Goal: Transaction & Acquisition: Purchase product/service

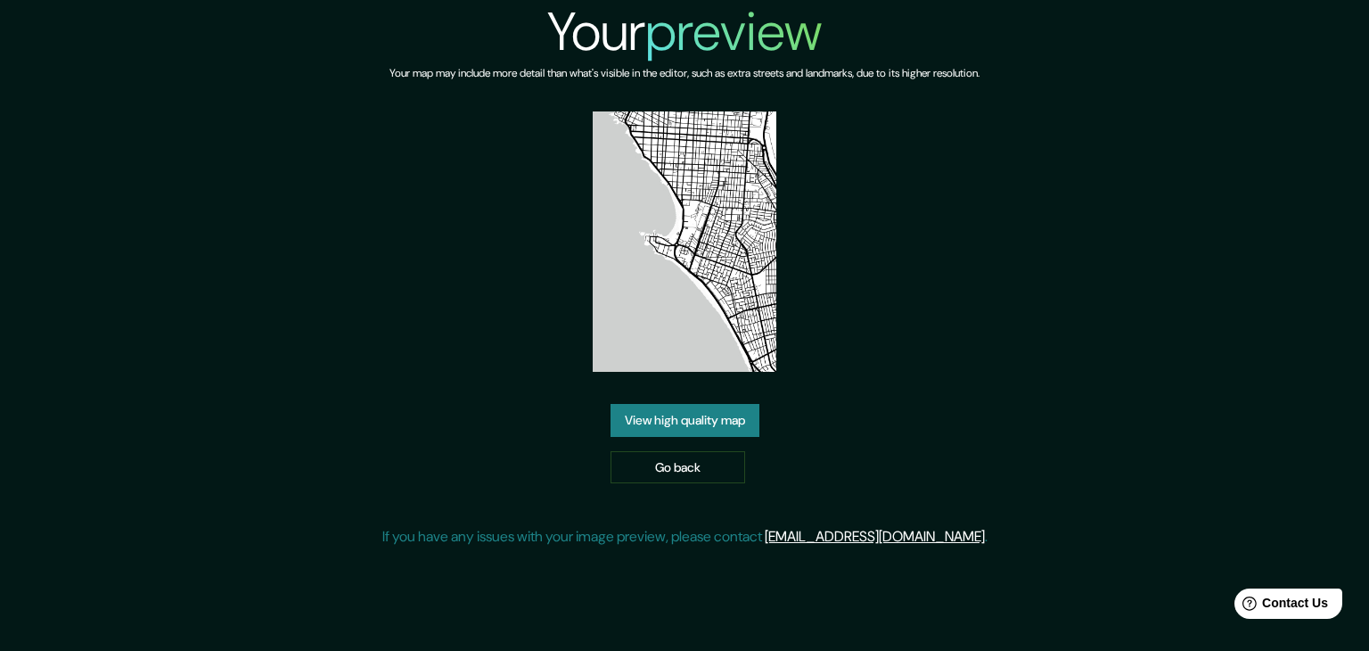
click at [696, 482] on div "Your preview Your map may include more detail than what's visible in the editor…" at bounding box center [684, 281] width 605 height 562
click at [613, 472] on link "Go back" at bounding box center [678, 467] width 135 height 33
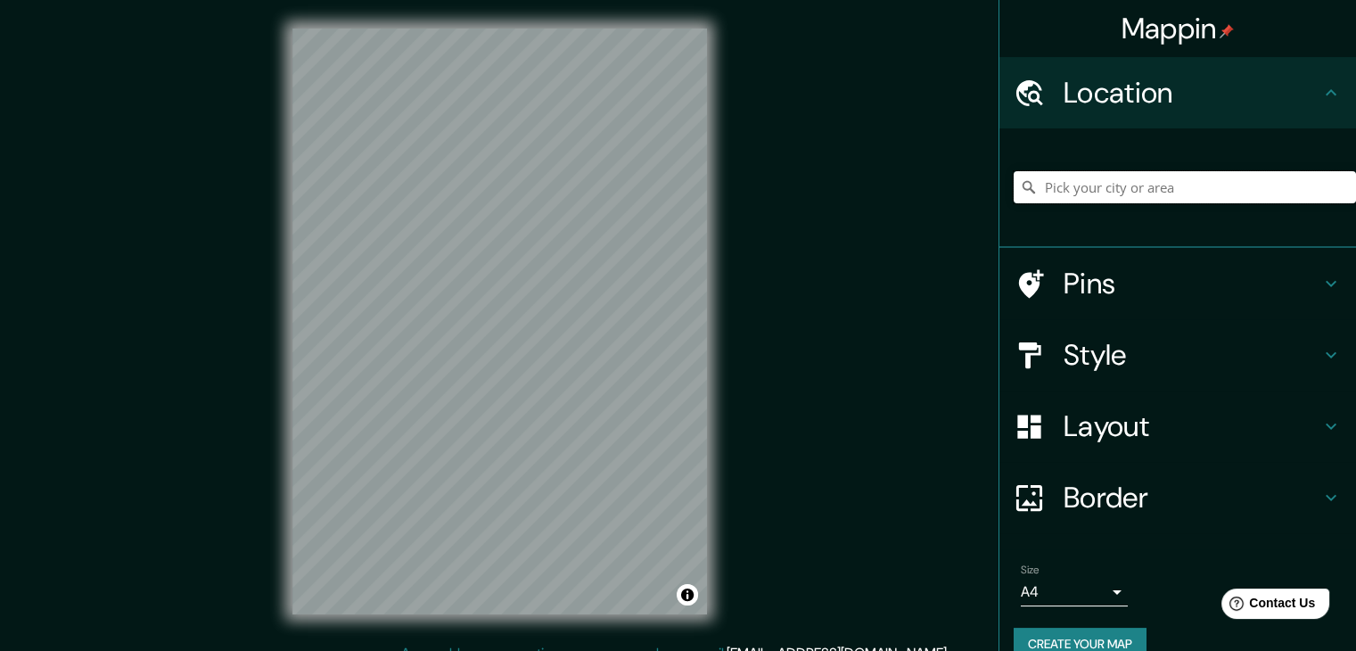
click at [1131, 188] on input "Pick your city or area" at bounding box center [1185, 187] width 342 height 32
type input "Cavancha, Iquique, [GEOGRAPHIC_DATA], [GEOGRAPHIC_DATA]"
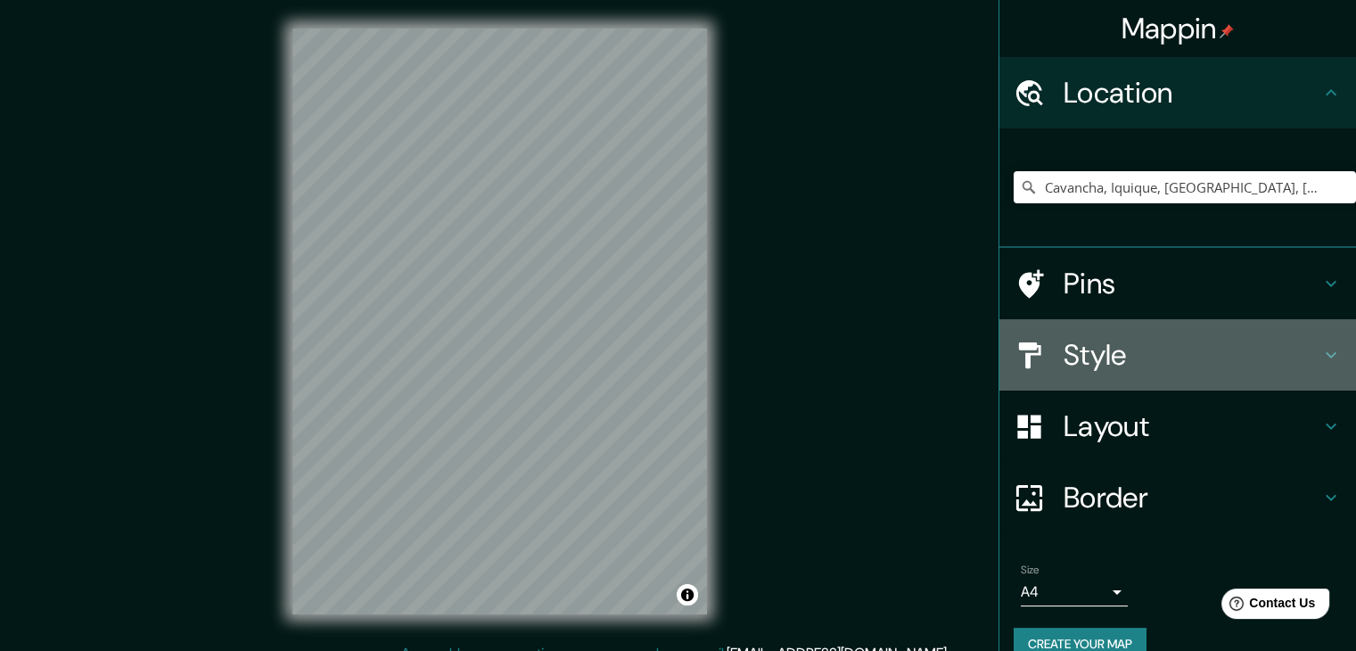
click at [1197, 383] on div "Style" at bounding box center [1177, 354] width 357 height 71
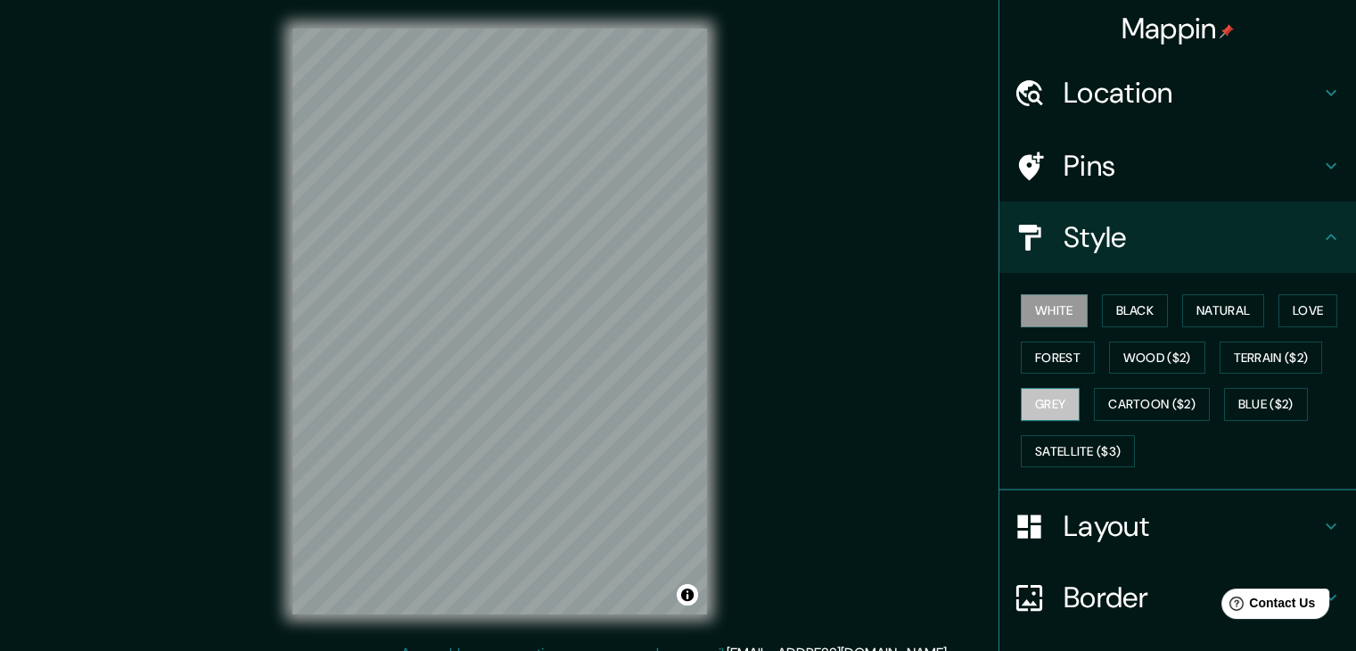
click at [1055, 415] on button "Grey" at bounding box center [1050, 404] width 59 height 33
click at [1032, 366] on button "Forest" at bounding box center [1058, 357] width 74 height 33
click at [1024, 401] on button "Grey" at bounding box center [1050, 404] width 59 height 33
click at [1131, 311] on button "Black" at bounding box center [1135, 310] width 67 height 33
click at [1045, 315] on button "White" at bounding box center [1054, 310] width 67 height 33
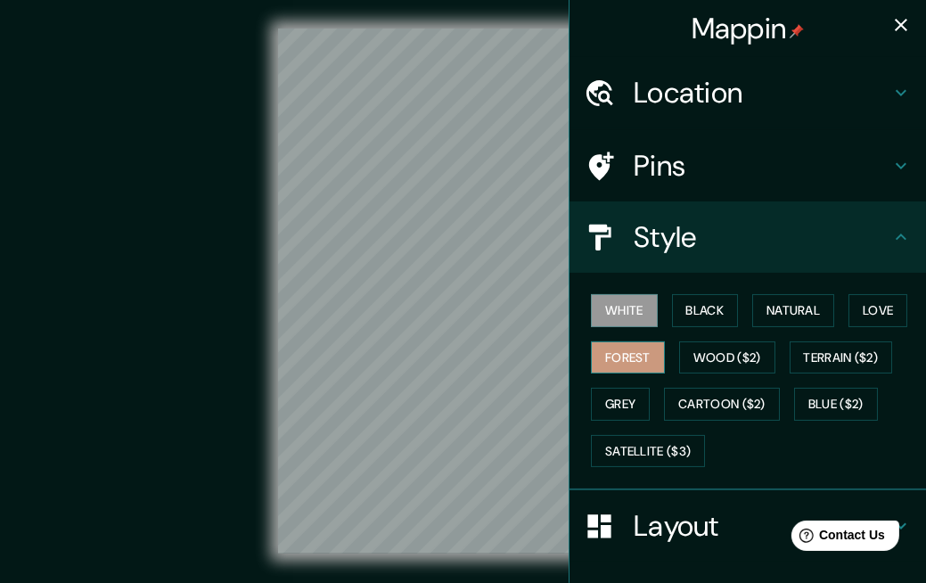
click at [645, 362] on button "Forest" at bounding box center [628, 357] width 74 height 33
click at [678, 308] on button "Black" at bounding box center [705, 310] width 67 height 33
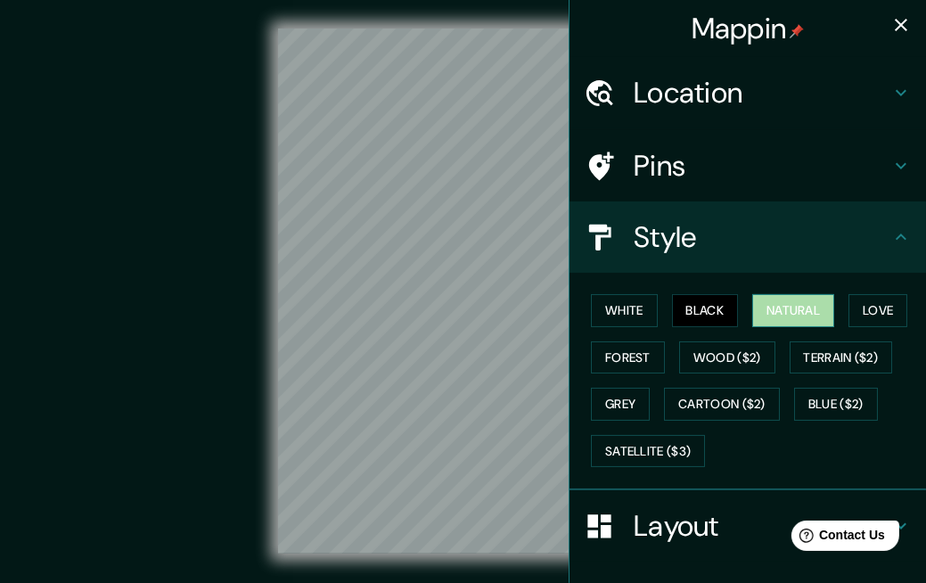
click at [802, 307] on button "Natural" at bounding box center [793, 310] width 82 height 33
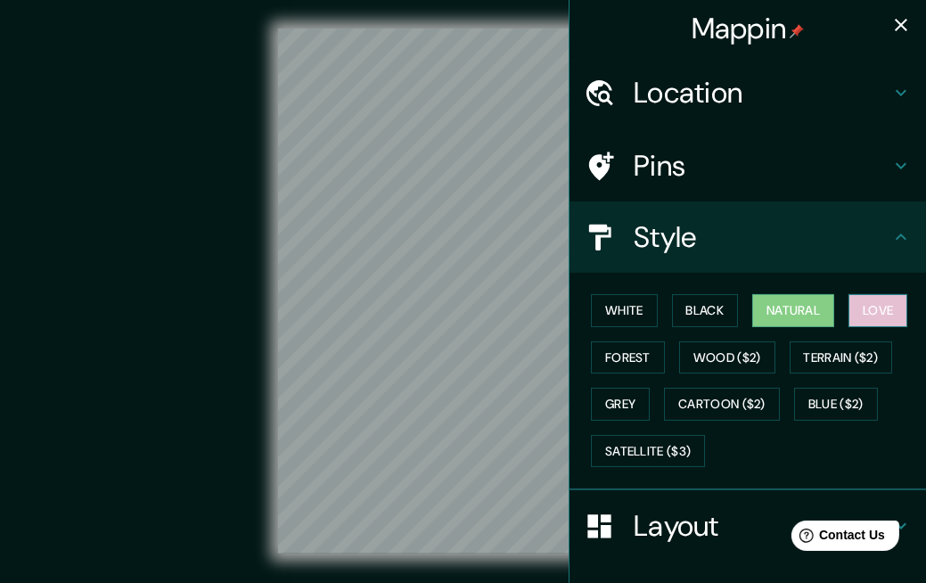
click at [849, 299] on button "Love" at bounding box center [878, 310] width 59 height 33
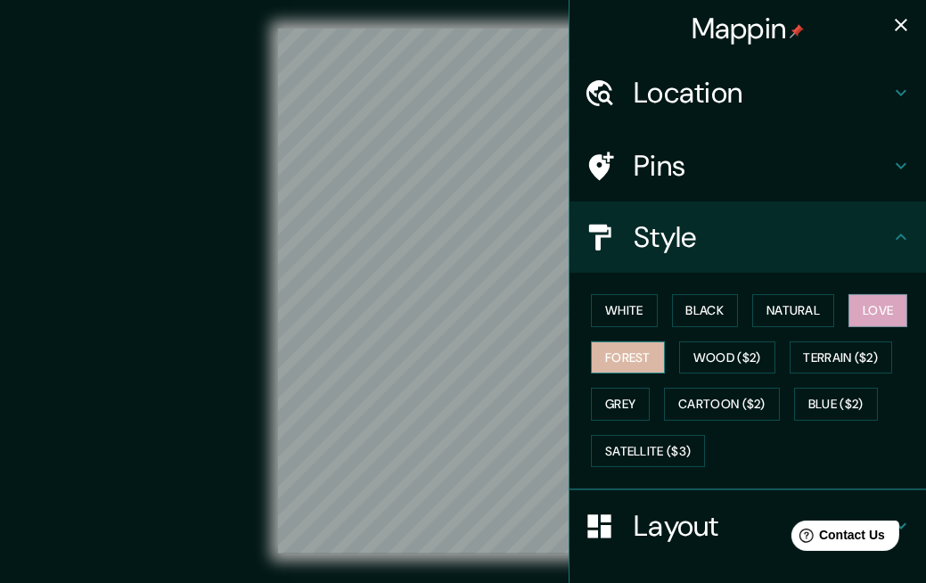
click at [617, 349] on button "Forest" at bounding box center [628, 357] width 74 height 33
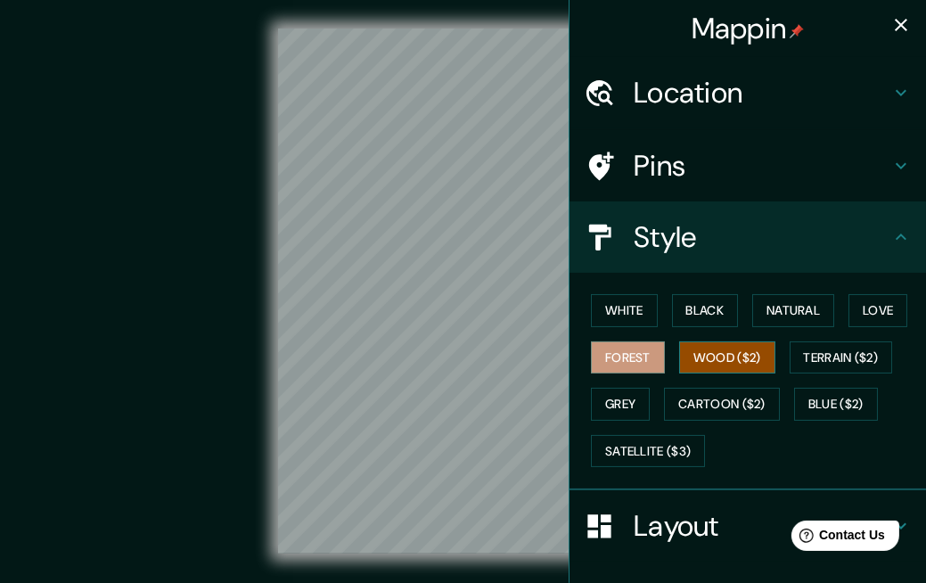
click at [679, 347] on button "Wood ($2)" at bounding box center [727, 357] width 96 height 33
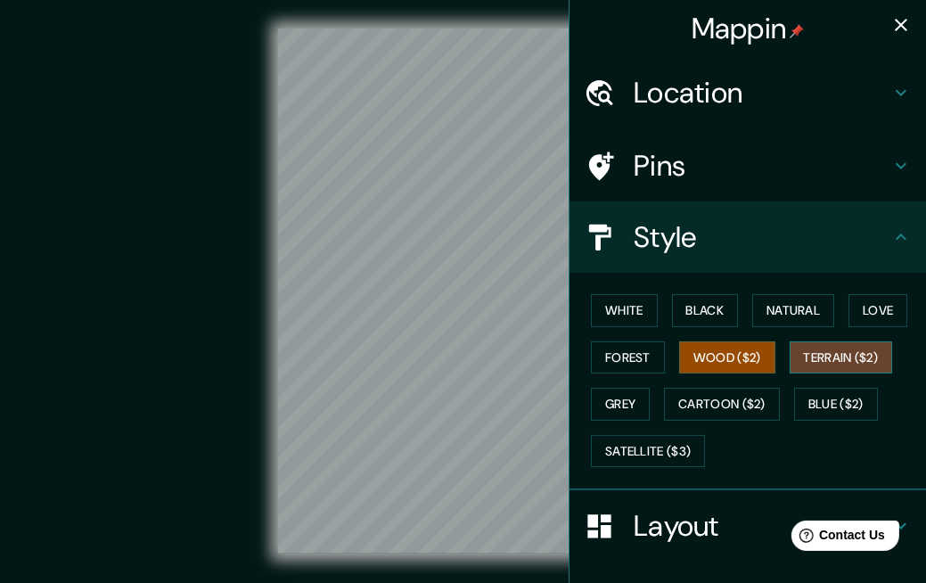
click at [793, 349] on button "Terrain ($2)" at bounding box center [841, 357] width 103 height 33
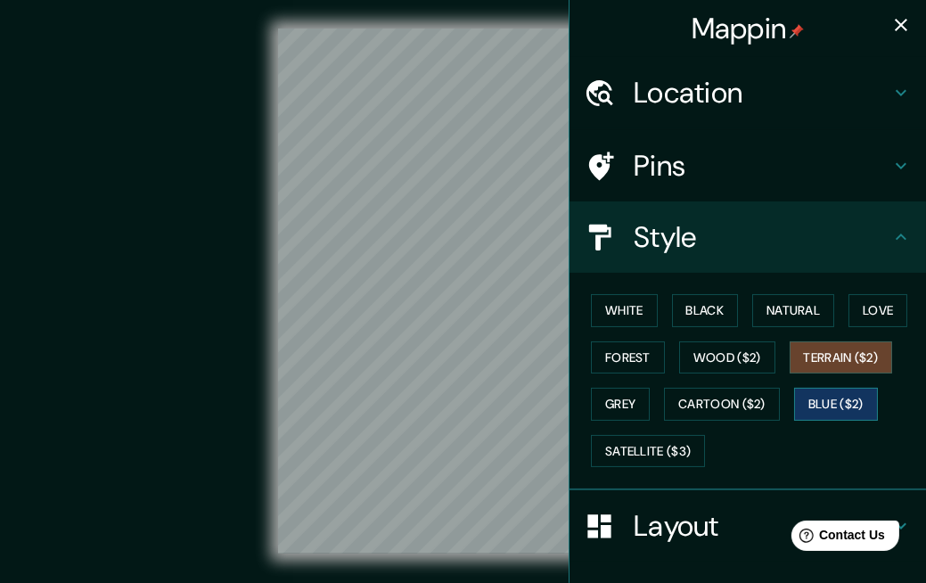
click at [814, 395] on button "Blue ($2)" at bounding box center [836, 404] width 84 height 33
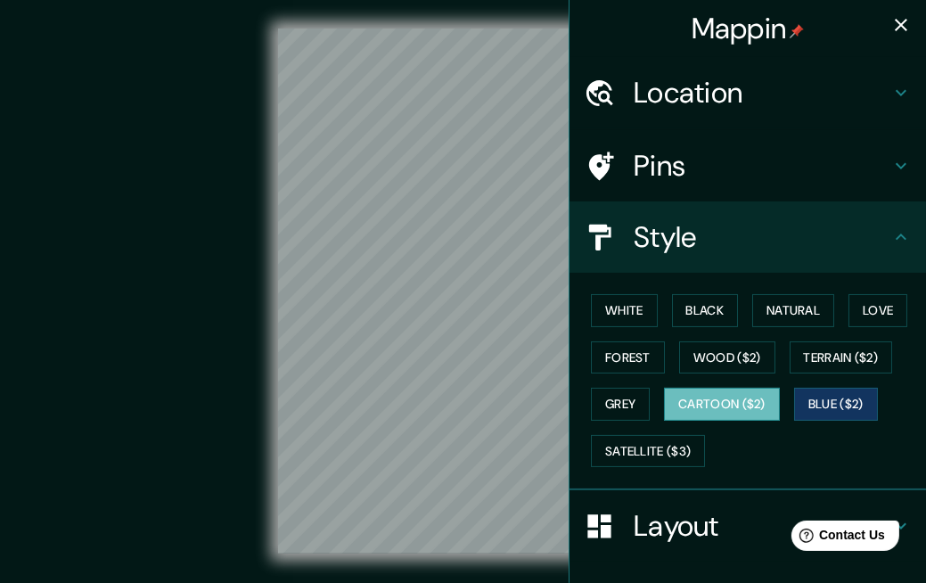
click at [745, 405] on button "Cartoon ($2)" at bounding box center [722, 404] width 116 height 33
click at [609, 407] on button "Grey" at bounding box center [620, 404] width 59 height 33
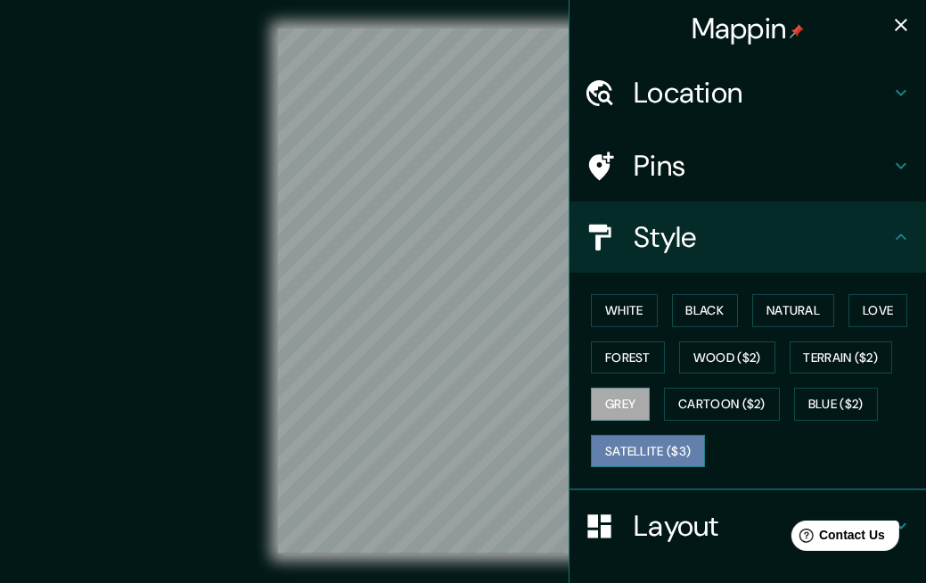
click at [620, 439] on button "Satellite ($3)" at bounding box center [648, 451] width 114 height 33
click at [608, 407] on button "Grey" at bounding box center [620, 404] width 59 height 33
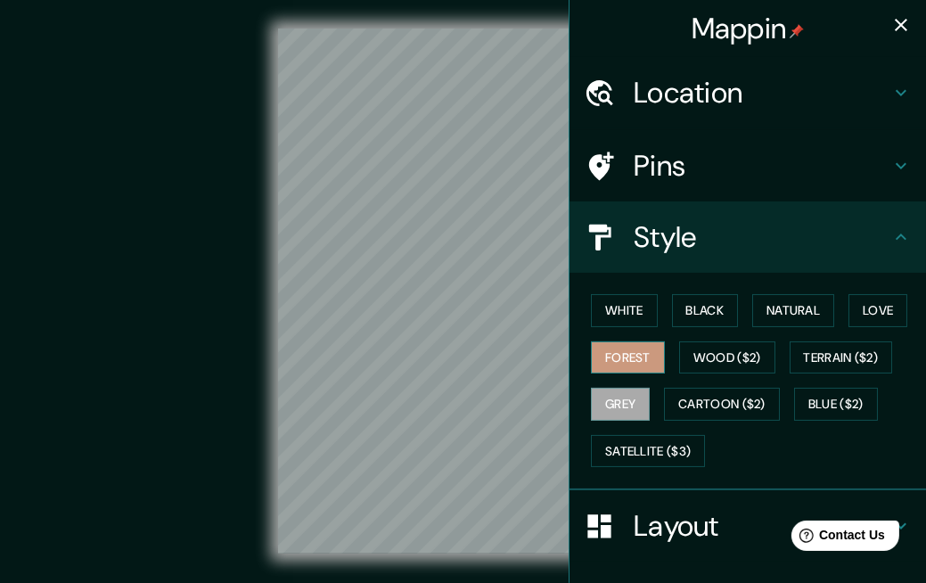
click at [596, 363] on button "Forest" at bounding box center [628, 357] width 74 height 33
click at [621, 317] on button "White" at bounding box center [624, 310] width 67 height 33
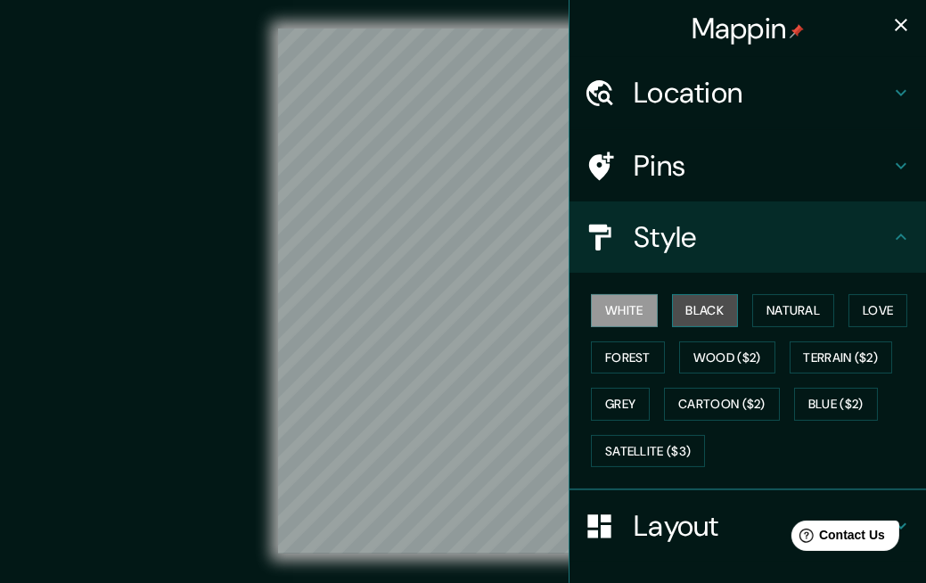
click at [672, 304] on button "Black" at bounding box center [705, 310] width 67 height 33
click at [629, 311] on button "White" at bounding box center [624, 310] width 67 height 33
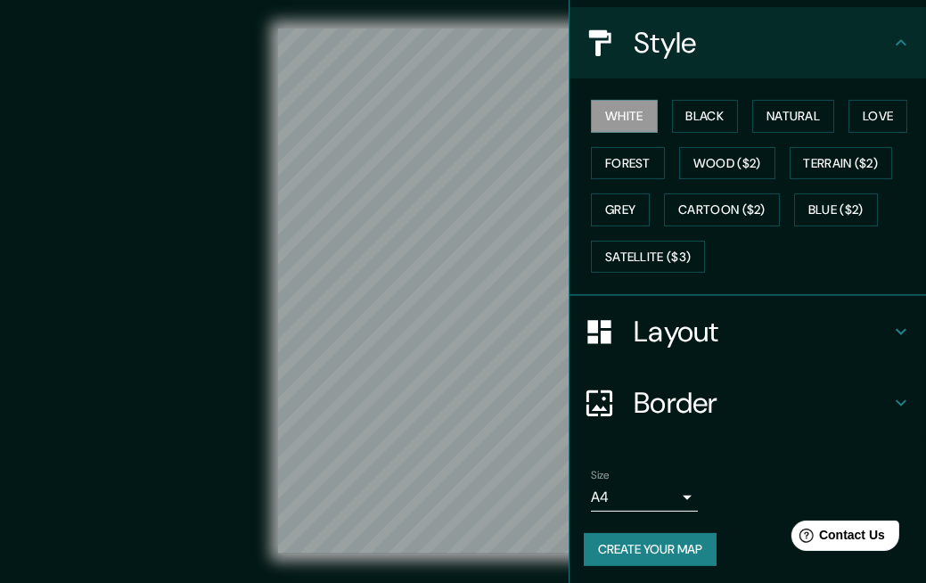
scroll to position [195, 0]
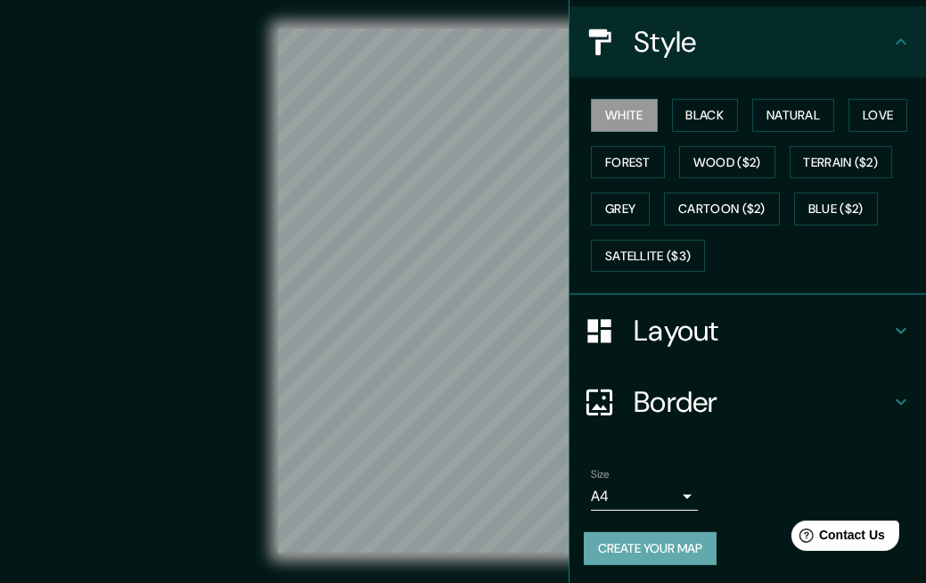
click at [652, 544] on button "Create your map" at bounding box center [650, 548] width 133 height 33
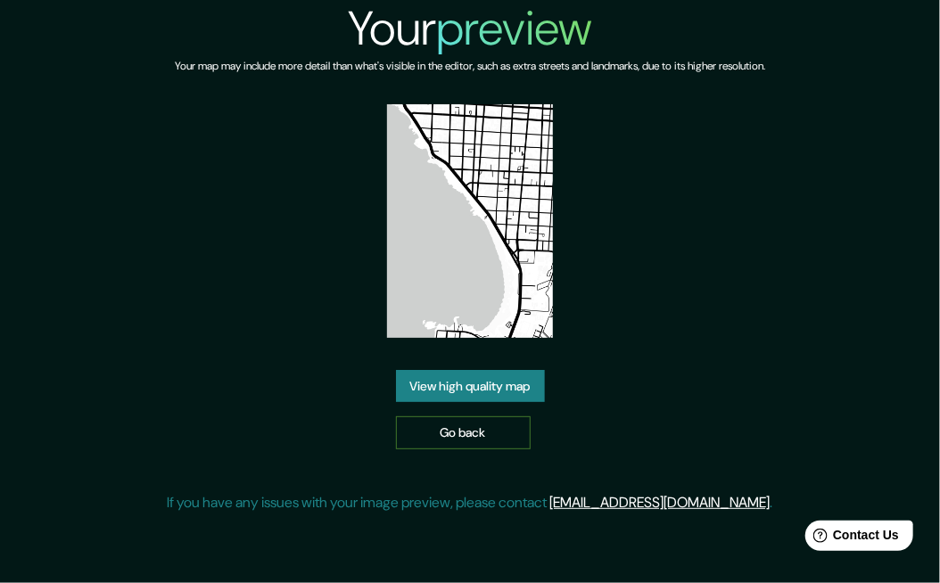
click at [450, 436] on link "Go back" at bounding box center [463, 432] width 135 height 33
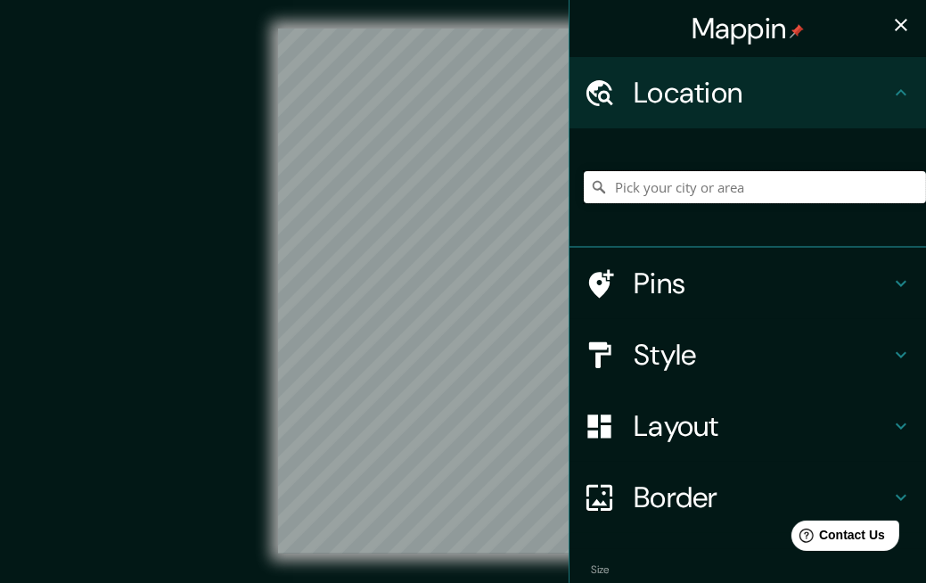
click at [728, 193] on input "Pick your city or area" at bounding box center [755, 187] width 342 height 32
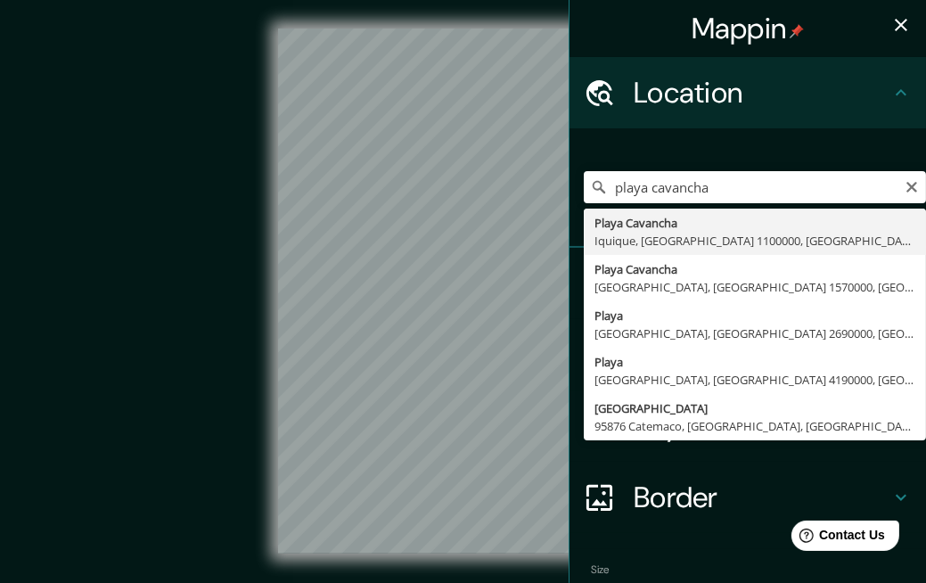
type input "Playa Cavancha, Iquique, Región de Tarapacá 1100000, Chile"
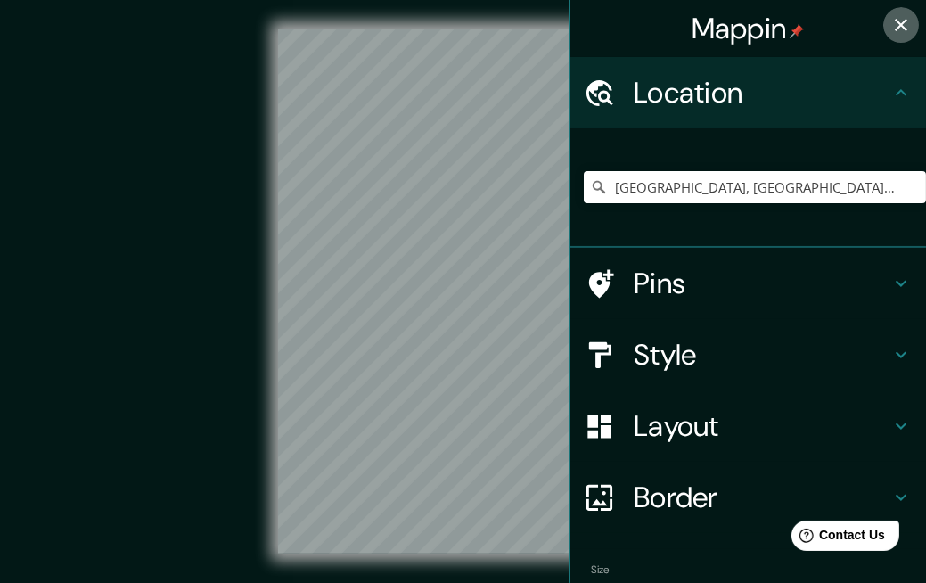
click at [898, 21] on icon "button" at bounding box center [901, 24] width 21 height 21
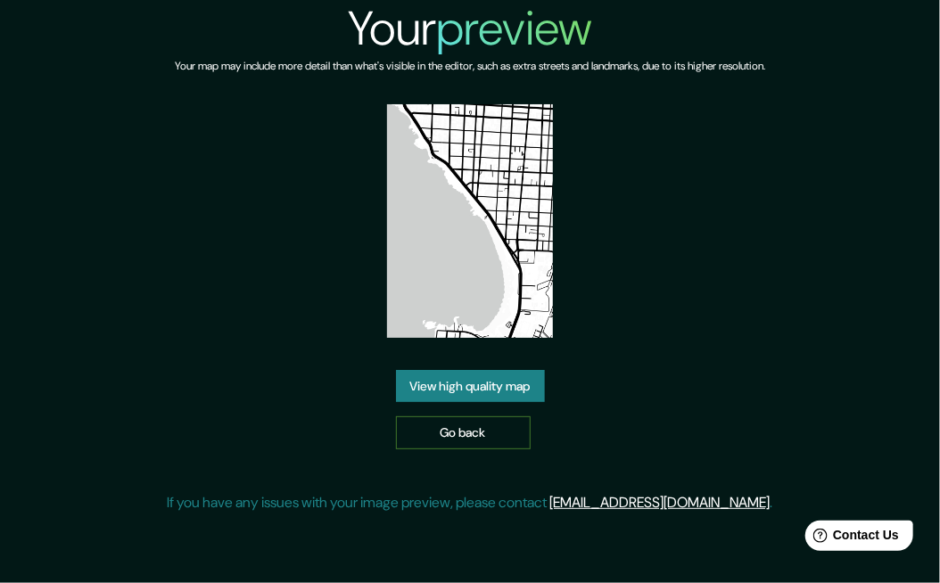
click at [466, 420] on link "Go back" at bounding box center [463, 432] width 135 height 33
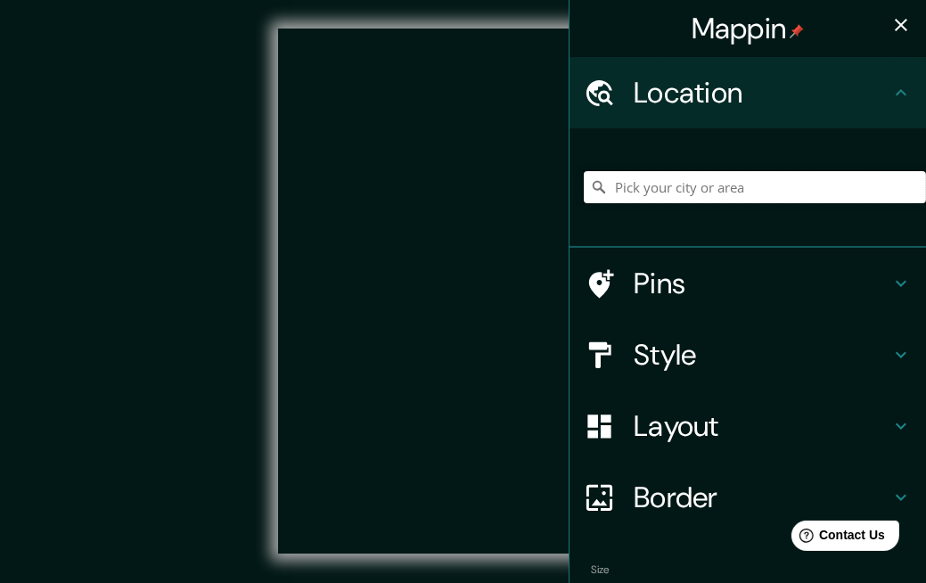
click at [728, 183] on input "Pick your city or area" at bounding box center [755, 187] width 342 height 32
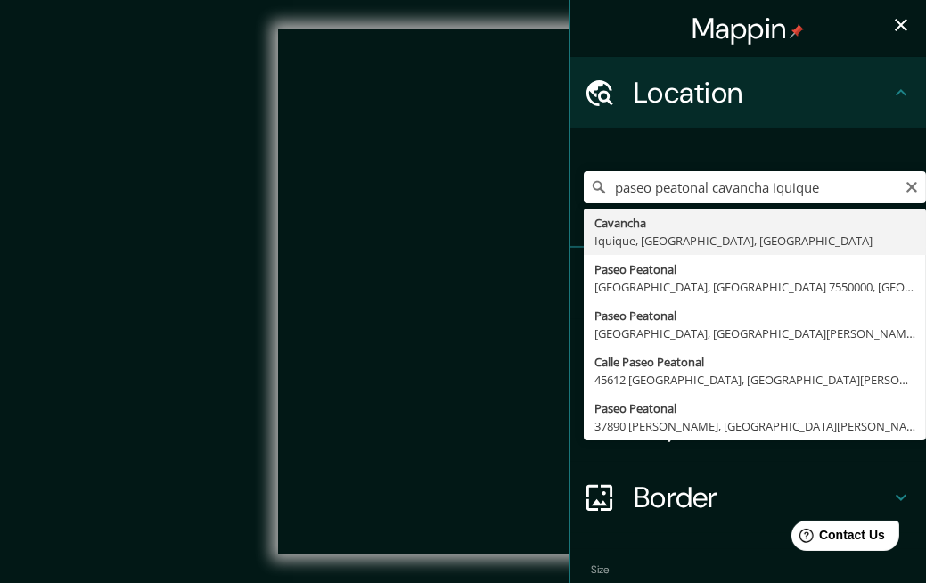
type input "Cavancha, Iquique, [GEOGRAPHIC_DATA], [GEOGRAPHIC_DATA]"
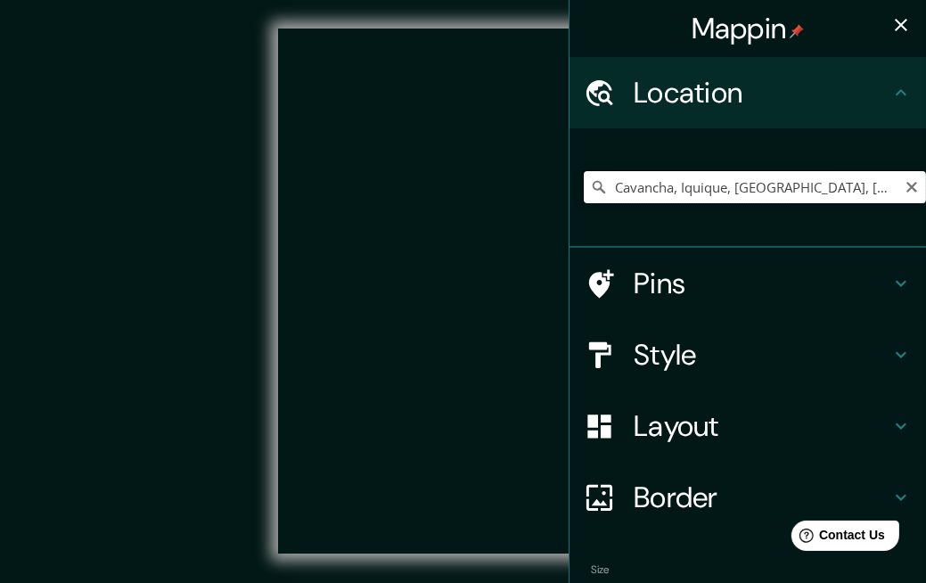
click at [748, 194] on input "Cavancha, Iquique, [GEOGRAPHIC_DATA], [GEOGRAPHIC_DATA]" at bounding box center [755, 187] width 342 height 32
click at [412, 214] on div at bounding box center [463, 291] width 371 height 525
click at [895, 31] on icon "button" at bounding box center [901, 24] width 21 height 21
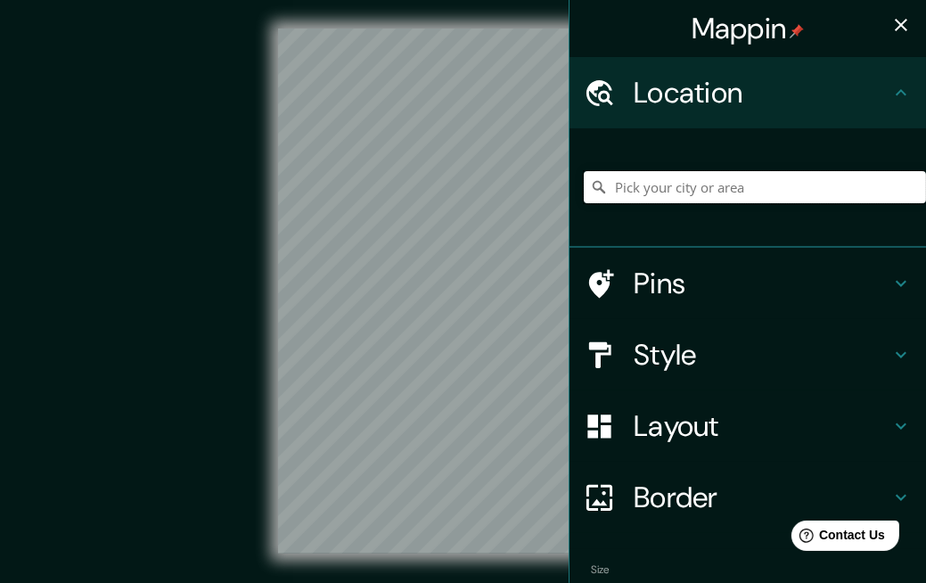
click at [717, 199] on input "Pick your city or area" at bounding box center [755, 187] width 342 height 32
click at [710, 182] on input "Pick your city or area" at bounding box center [755, 187] width 342 height 32
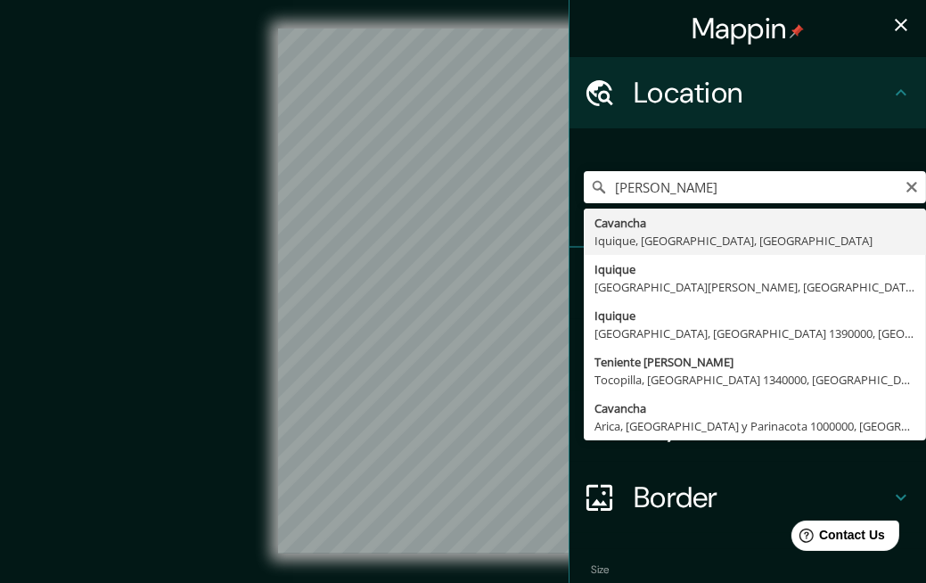
type input "Cavancha, Iquique, [GEOGRAPHIC_DATA], [GEOGRAPHIC_DATA]"
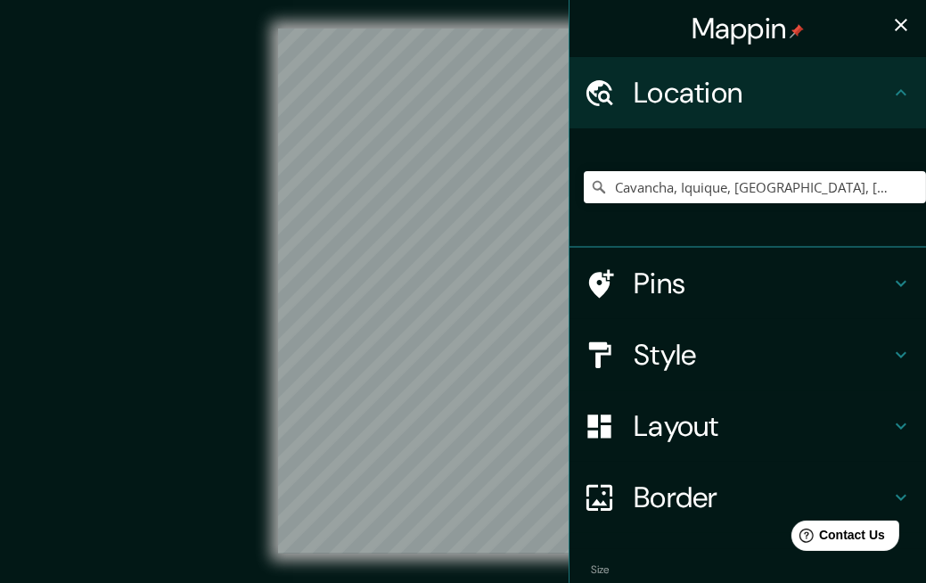
click at [895, 29] on icon "button" at bounding box center [901, 25] width 12 height 12
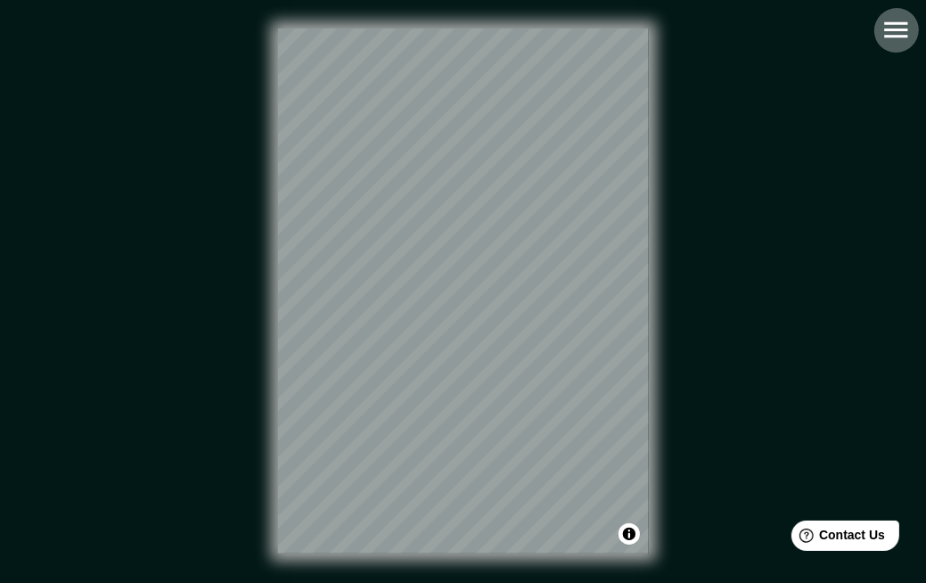
click at [892, 31] on icon "button" at bounding box center [896, 29] width 31 height 31
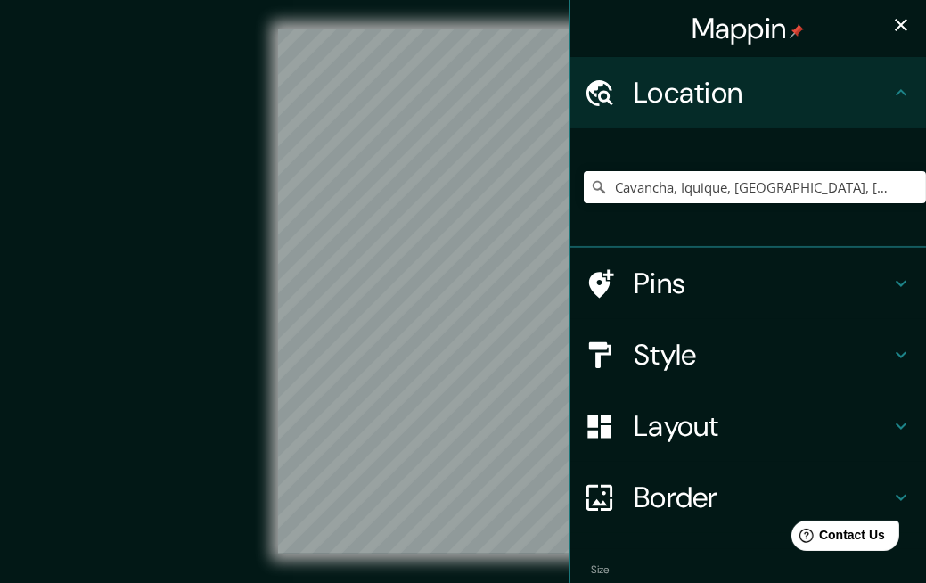
click at [716, 361] on h4 "Style" at bounding box center [762, 355] width 257 height 36
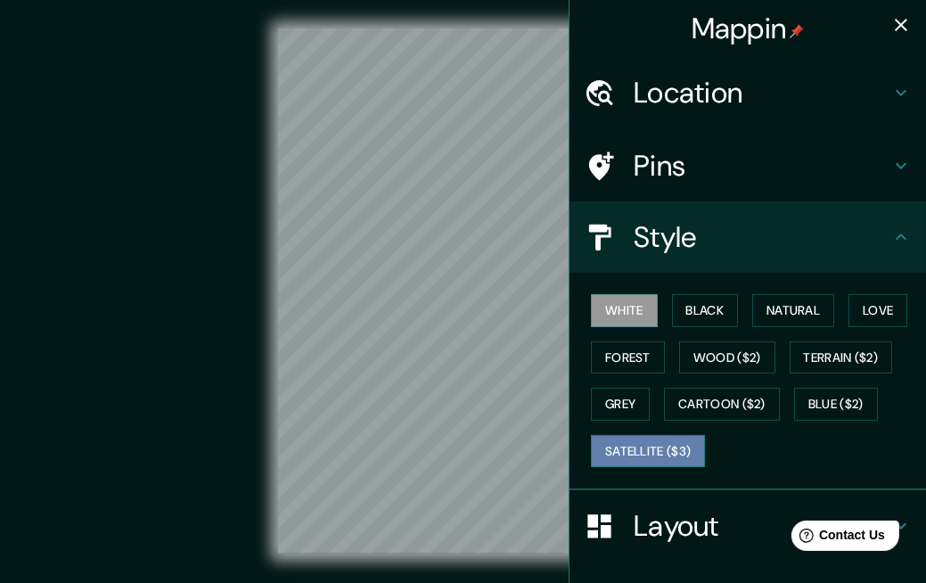
click at [616, 460] on button "Satellite ($3)" at bounding box center [648, 451] width 114 height 33
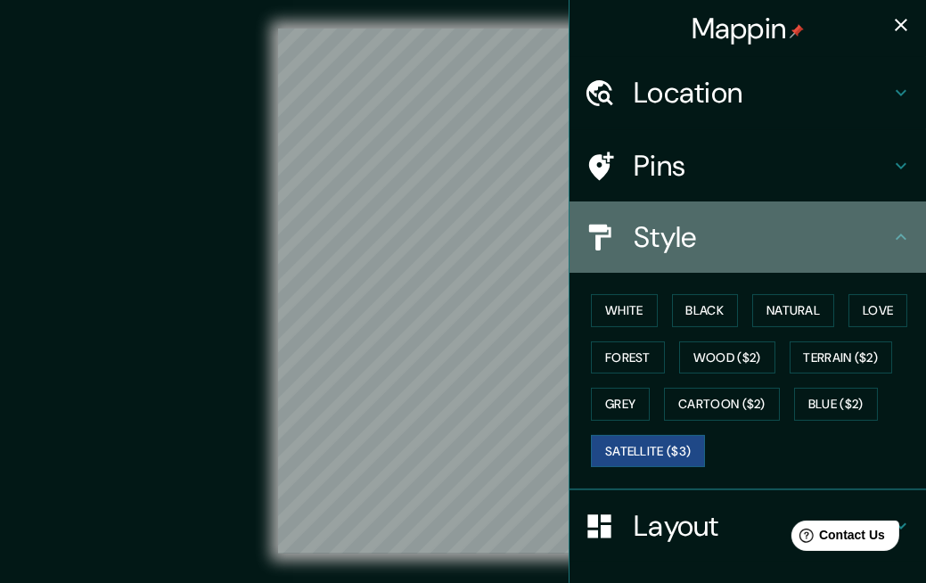
click at [703, 243] on h4 "Style" at bounding box center [762, 237] width 257 height 36
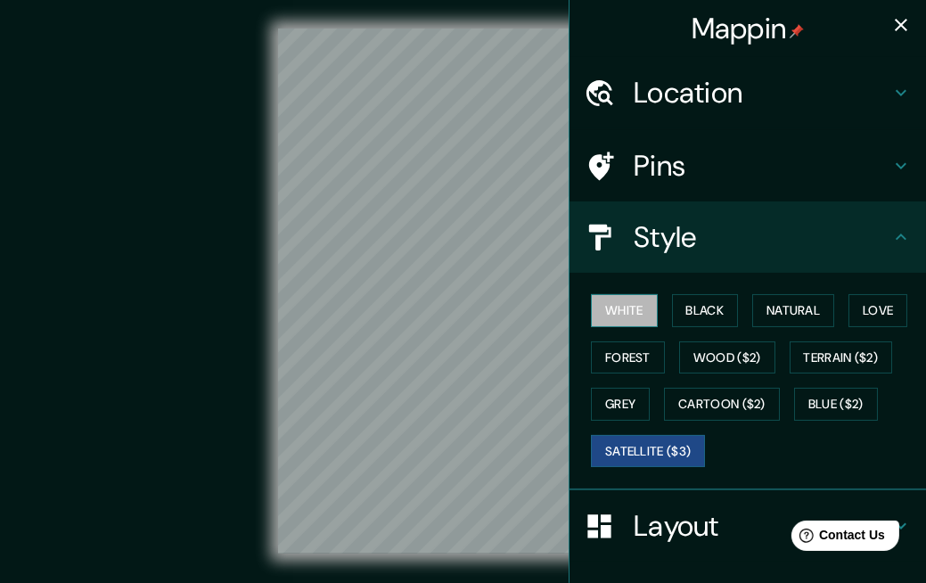
click at [602, 302] on button "White" at bounding box center [624, 310] width 67 height 33
